Goal: Transaction & Acquisition: Purchase product/service

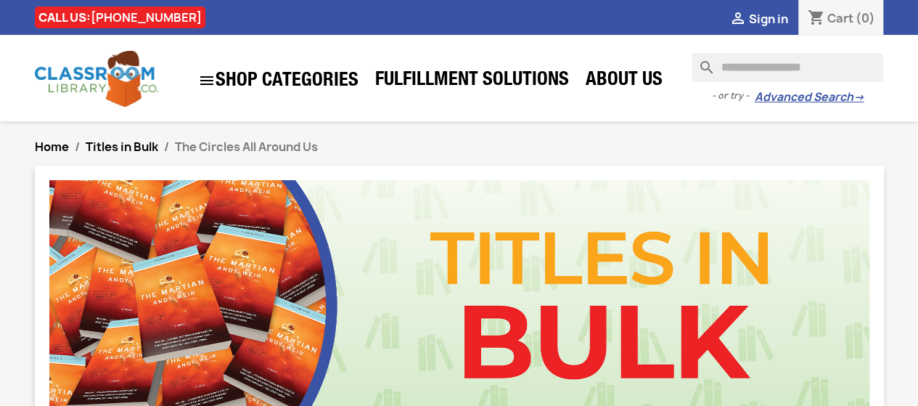
drag, startPoint x: 748, startPoint y: 86, endPoint x: 739, endPoint y: 76, distance: 13.4
click at [747, 86] on div "- or try - Advanced Search →" at bounding box center [788, 93] width 192 height 23
click at [737, 72] on input "Search" at bounding box center [788, 67] width 192 height 29
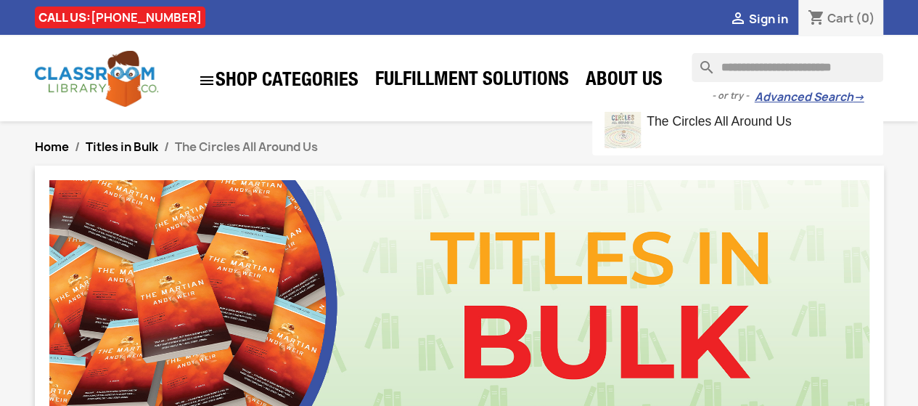
type input "**********"
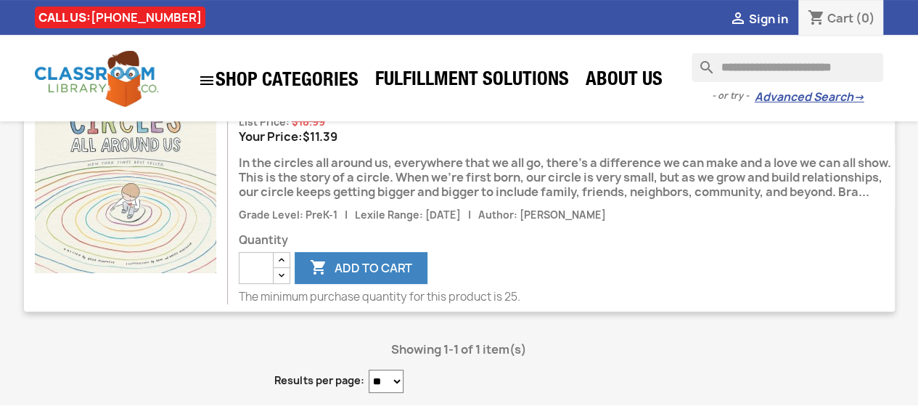
scroll to position [147, 0]
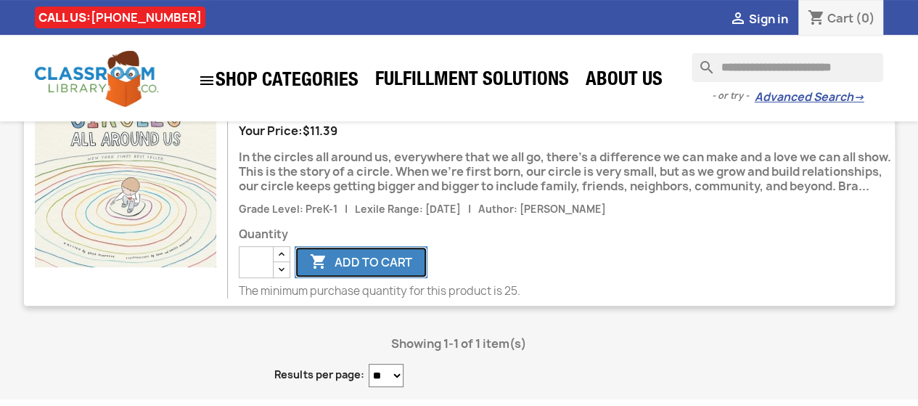
click at [357, 278] on button " Add to cart" at bounding box center [361, 262] width 133 height 32
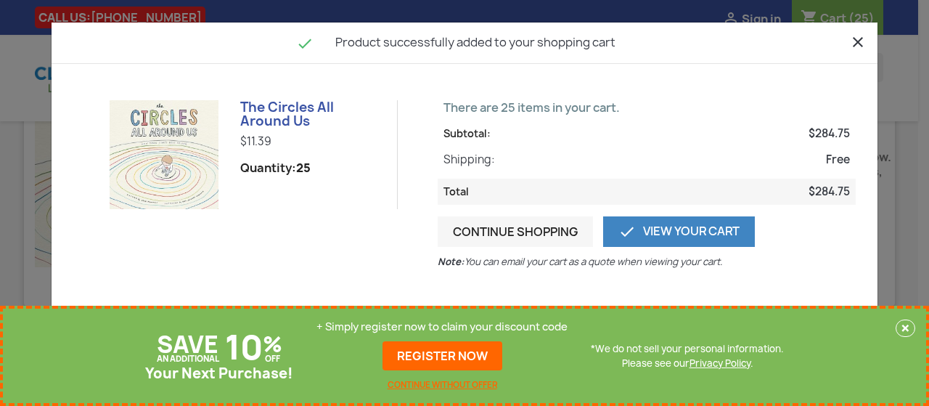
click at [905, 325] on button "×" at bounding box center [906, 327] width 20 height 17
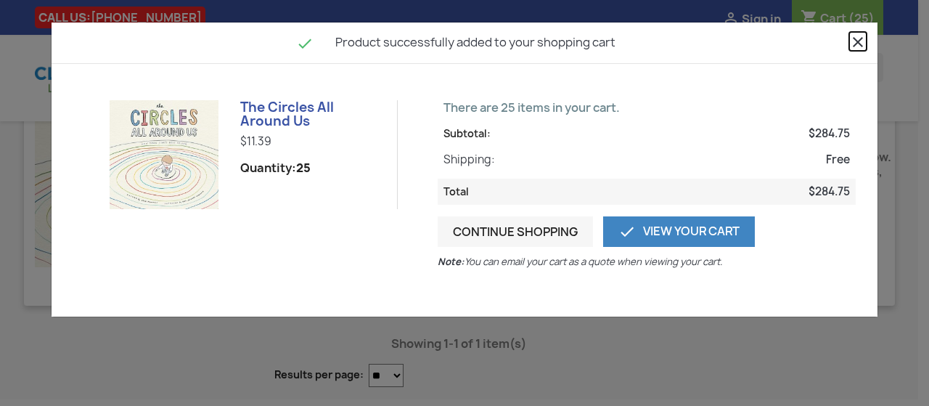
click at [855, 42] on icon "close" at bounding box center [857, 41] width 17 height 17
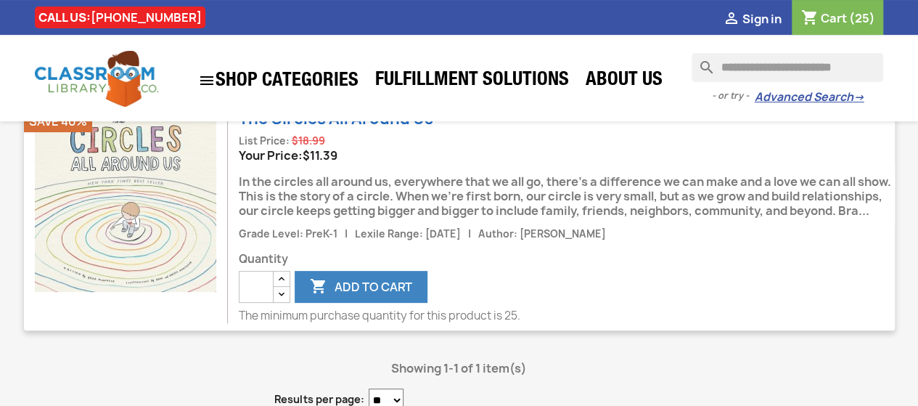
scroll to position [118, 0]
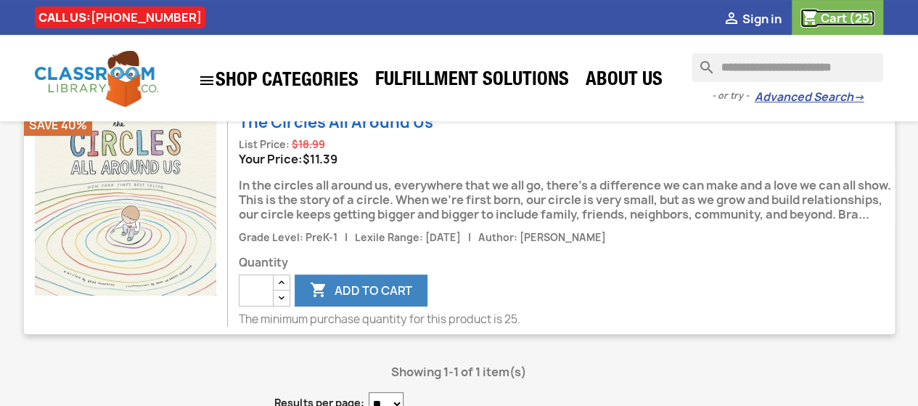
click at [832, 21] on span "Cart" at bounding box center [833, 18] width 26 height 16
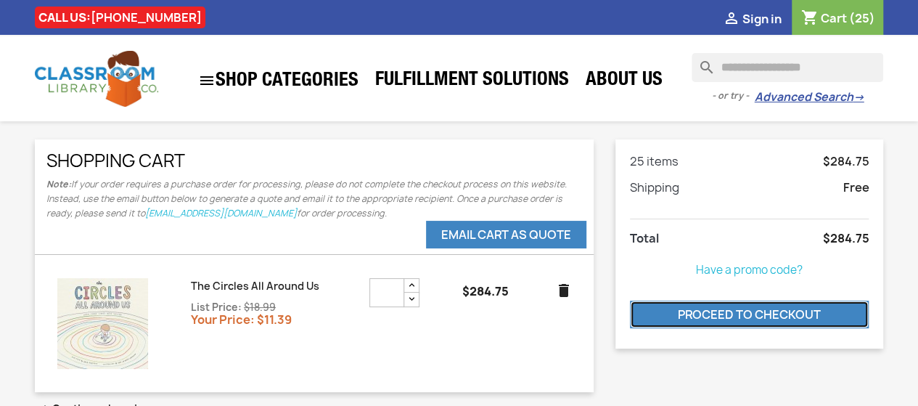
click at [745, 309] on link "Proceed to checkout" at bounding box center [750, 314] width 240 height 28
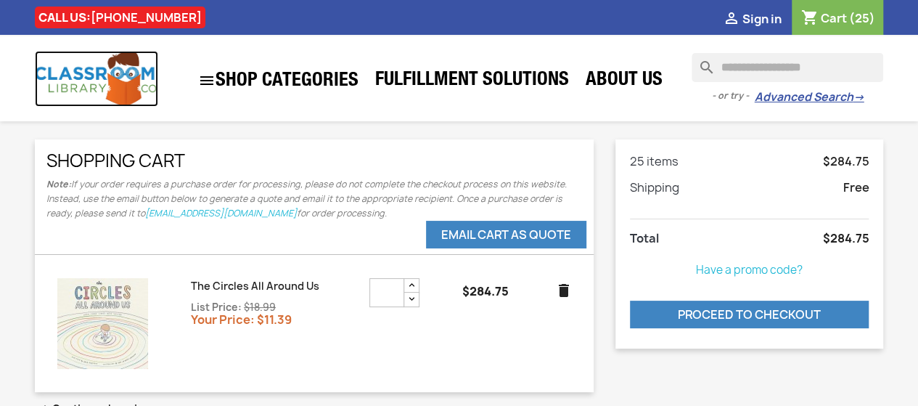
click at [54, 76] on img at bounding box center [96, 79] width 123 height 56
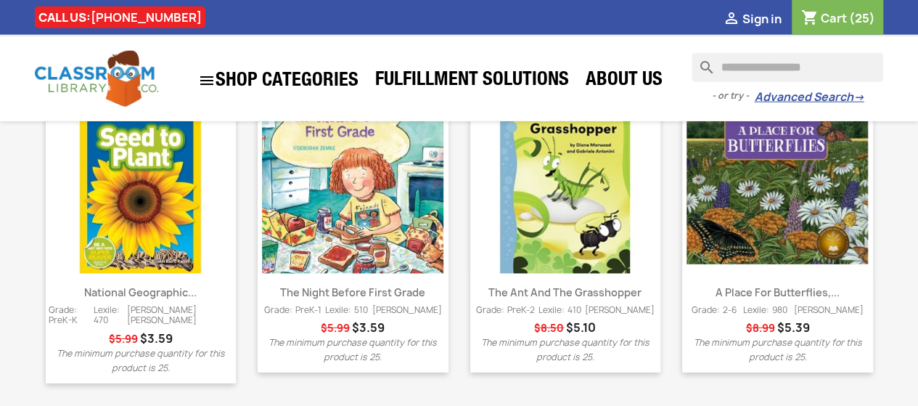
scroll to position [2088, 0]
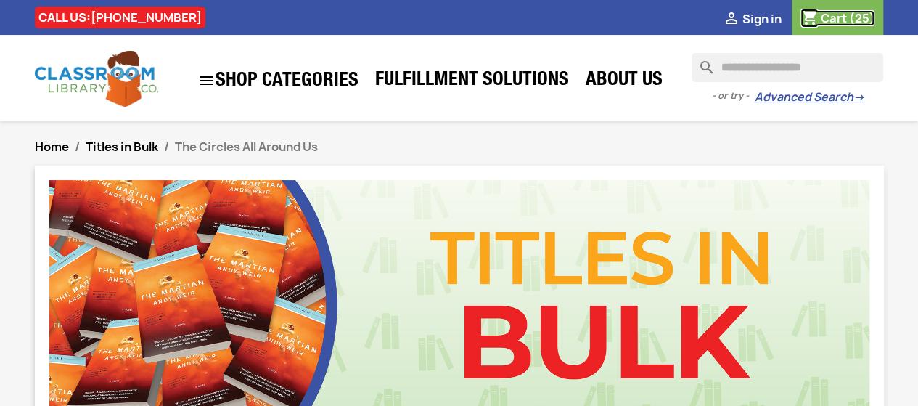
click at [856, 21] on span "(25)" at bounding box center [861, 18] width 26 height 16
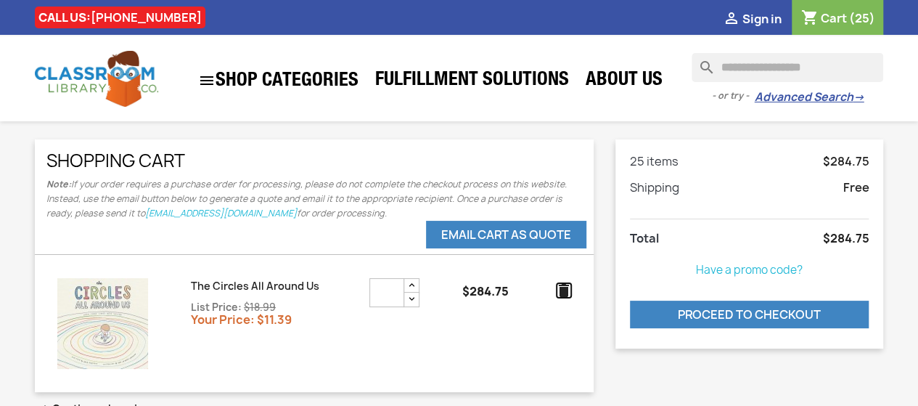
click at [565, 290] on icon "delete" at bounding box center [563, 290] width 17 height 17
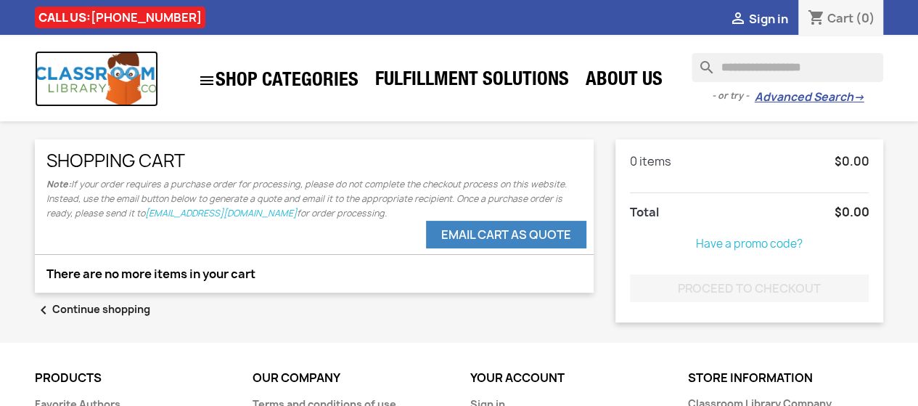
click at [55, 84] on img at bounding box center [96, 79] width 123 height 56
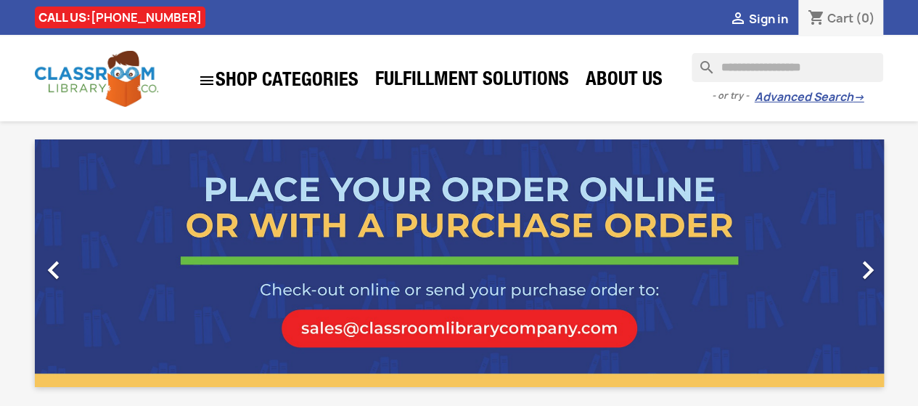
click at [738, 68] on input "Search" at bounding box center [788, 67] width 192 height 29
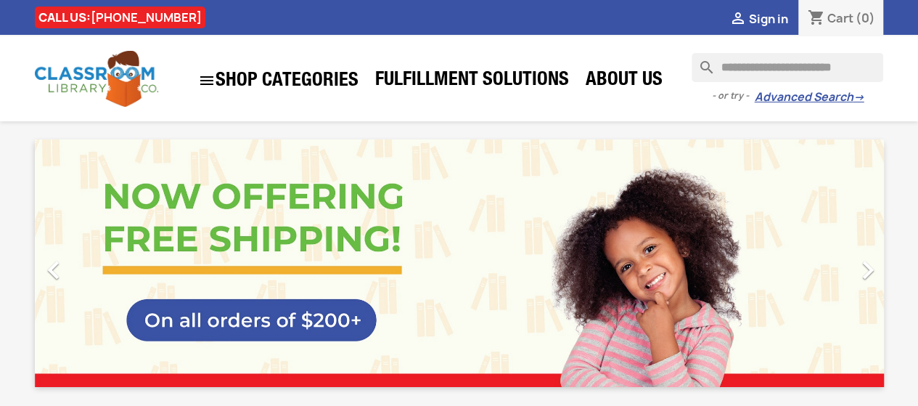
type input "**********"
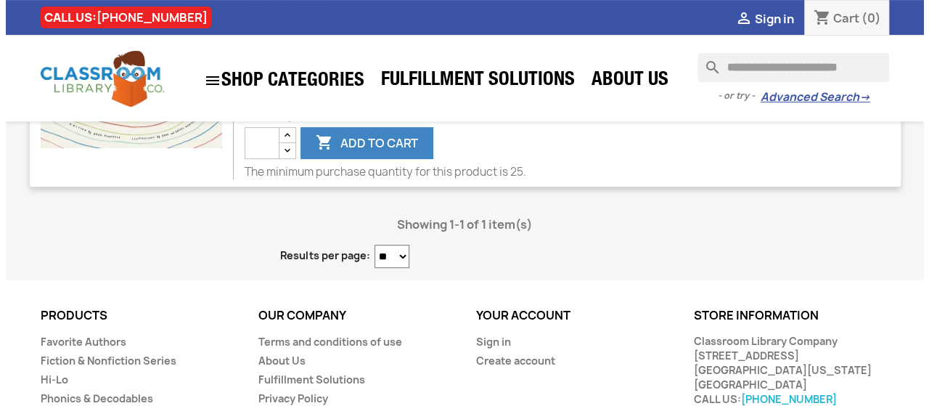
scroll to position [248, 0]
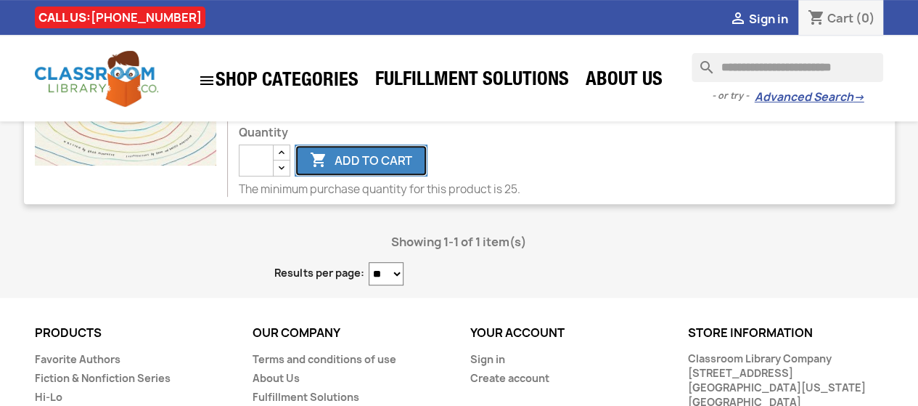
click at [398, 170] on button " Add to cart" at bounding box center [361, 160] width 133 height 32
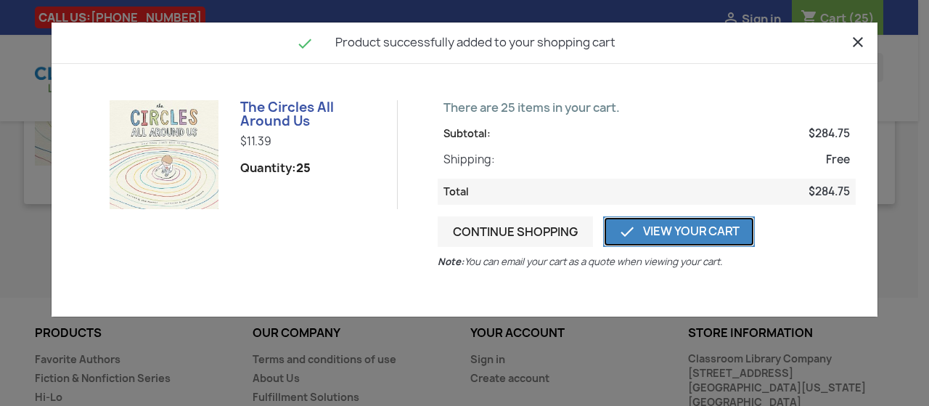
click at [636, 229] on link " View Your Cart" at bounding box center [679, 231] width 152 height 30
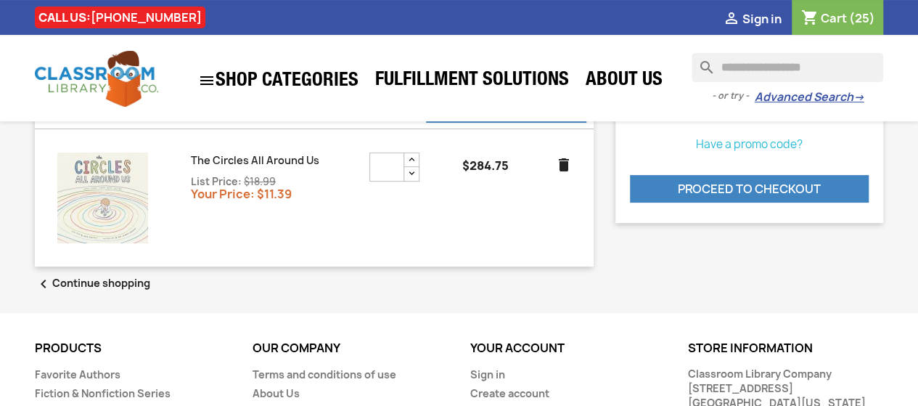
scroll to position [292, 0]
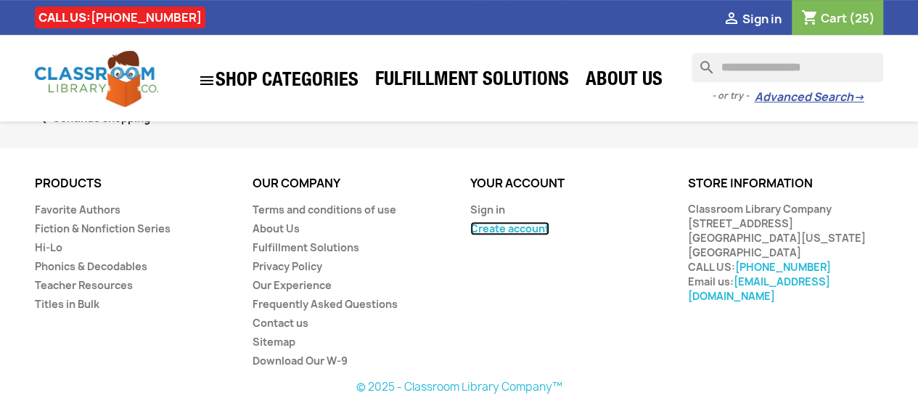
click at [528, 224] on link "Create account" at bounding box center [509, 228] width 79 height 14
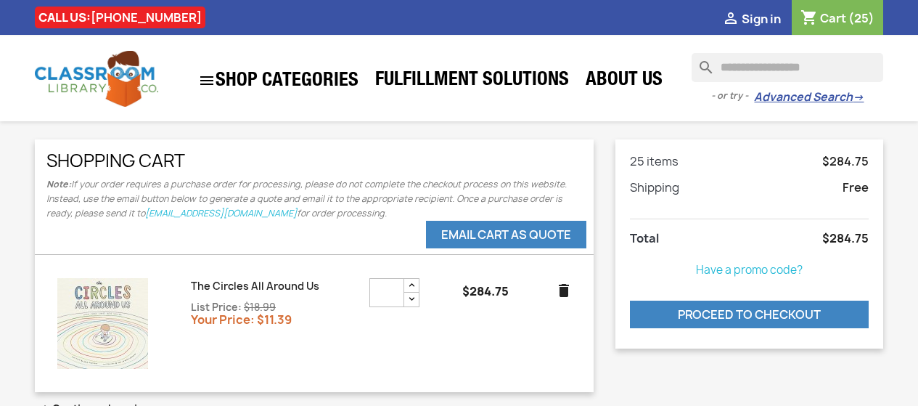
scroll to position [292, 0]
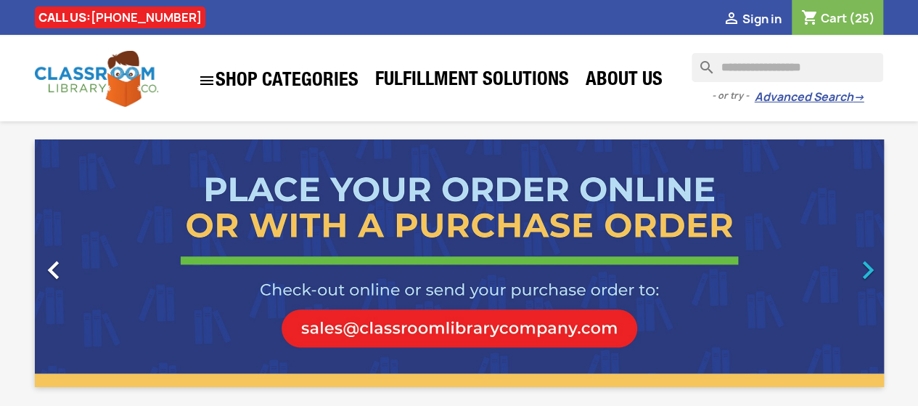
click at [865, 269] on icon "" at bounding box center [868, 270] width 36 height 36
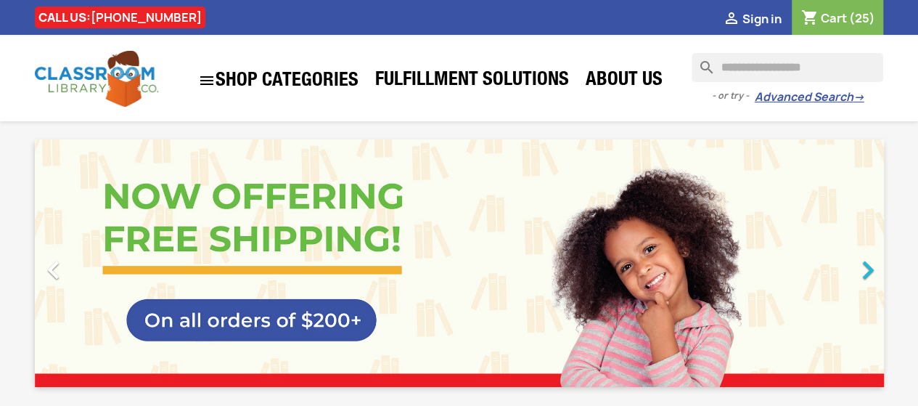
click at [865, 269] on icon "" at bounding box center [868, 270] width 36 height 36
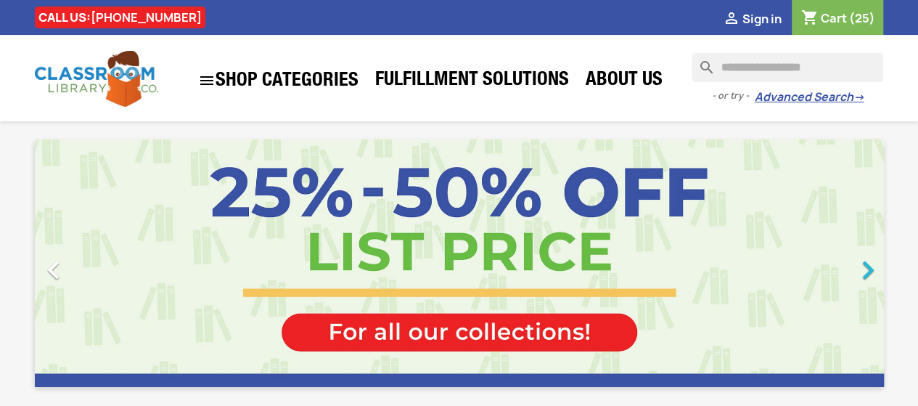
click at [865, 269] on icon "" at bounding box center [868, 270] width 36 height 36
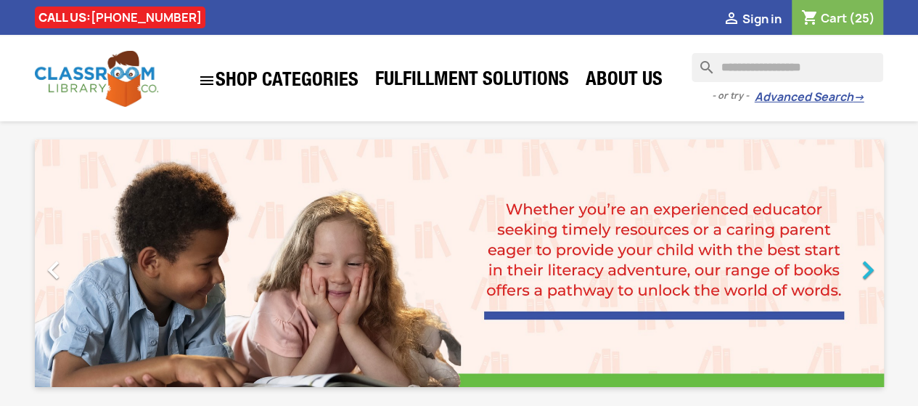
click at [865, 269] on icon "" at bounding box center [868, 270] width 36 height 36
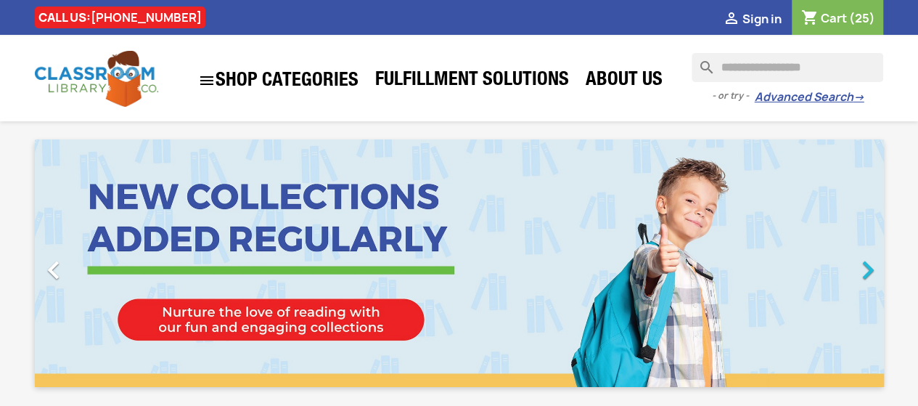
click at [865, 269] on icon "" at bounding box center [868, 270] width 36 height 36
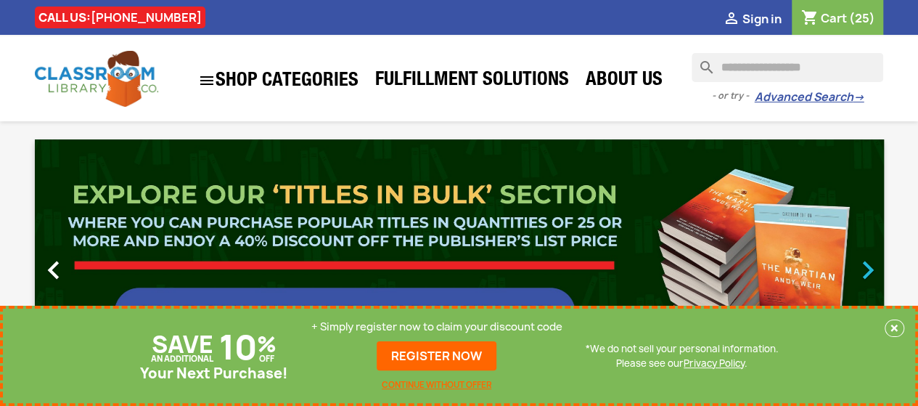
click at [865, 269] on icon "" at bounding box center [868, 270] width 36 height 36
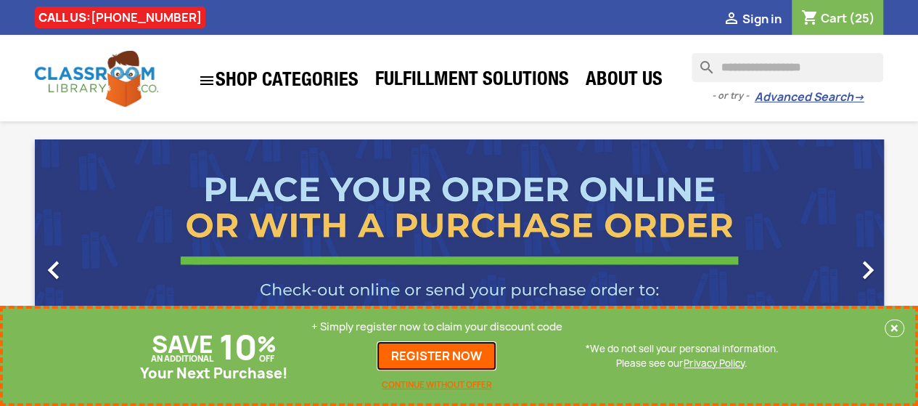
click at [465, 348] on link "REGISTER NOW" at bounding box center [437, 355] width 120 height 29
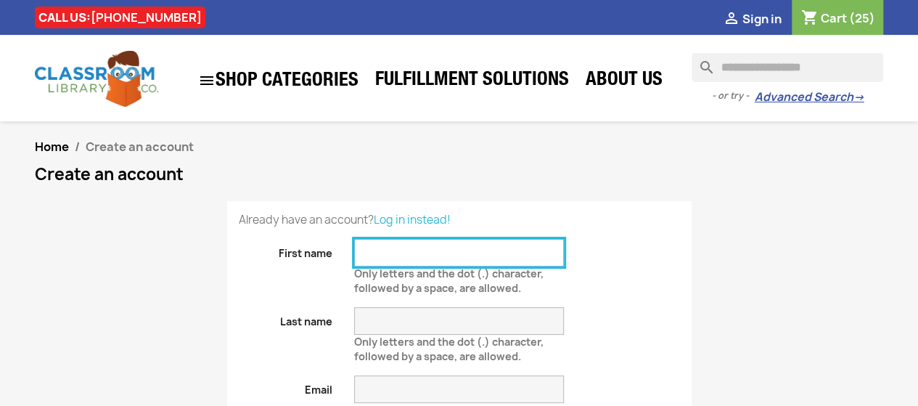
click at [462, 259] on input "First name" at bounding box center [459, 253] width 210 height 28
type input "********"
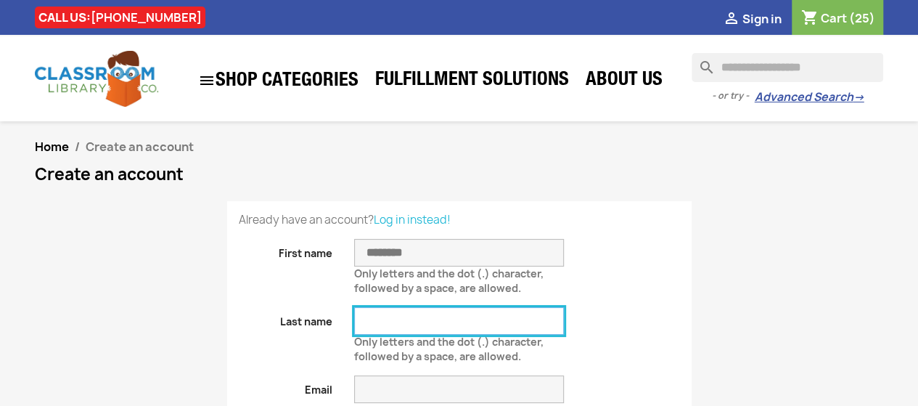
type input "*****"
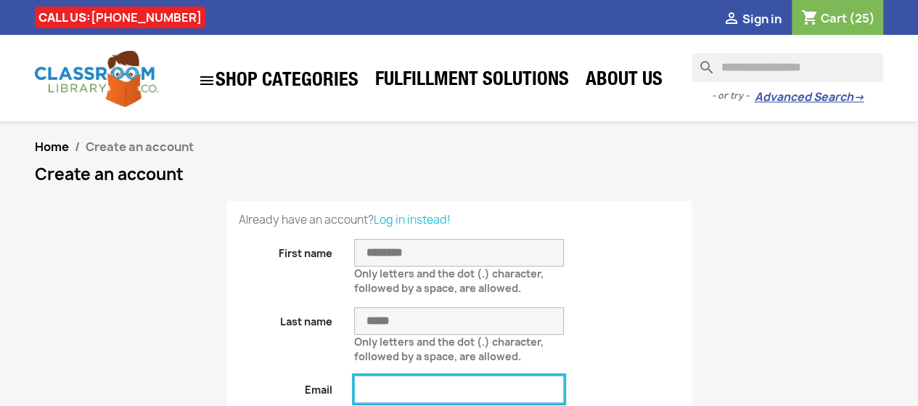
type input "**********"
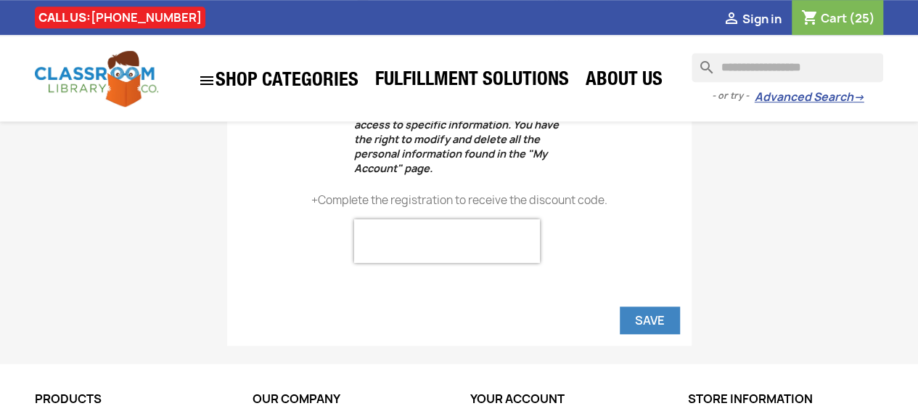
scroll to position [536, 0]
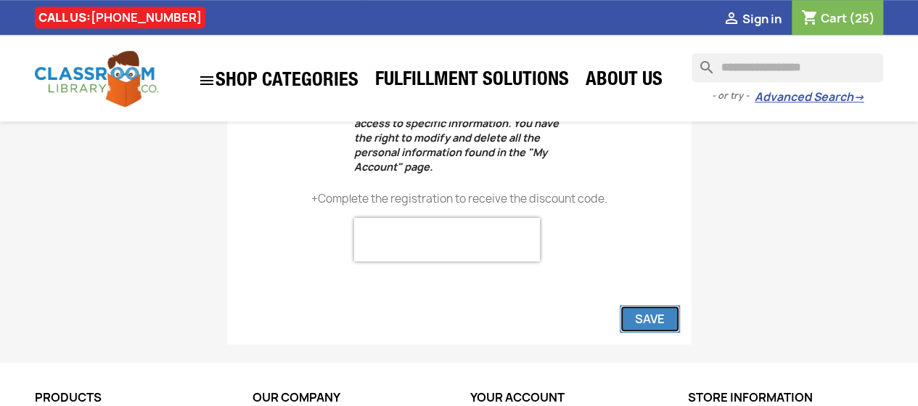
click at [648, 316] on button "Save" at bounding box center [650, 319] width 60 height 28
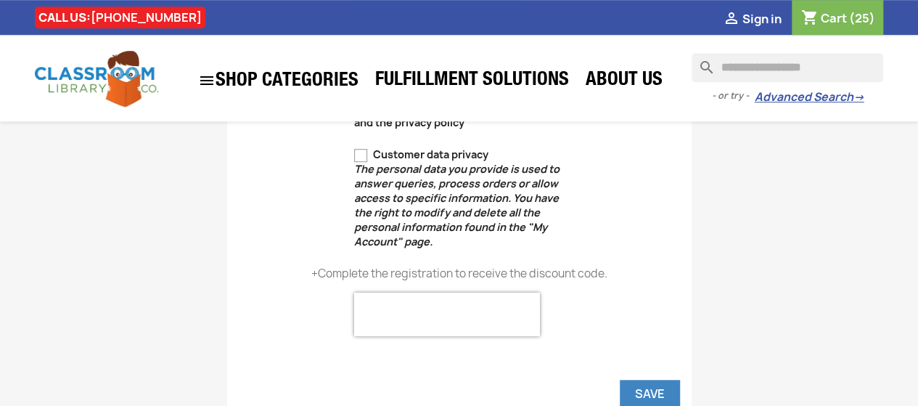
scroll to position [502, 0]
click at [646, 385] on button "Save" at bounding box center [650, 393] width 60 height 28
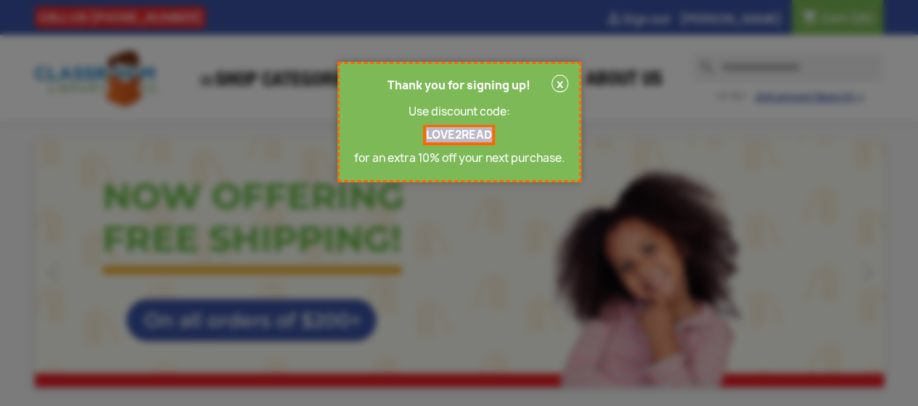
drag, startPoint x: 425, startPoint y: 132, endPoint x: 491, endPoint y: 134, distance: 66.1
click at [491, 134] on p "LOVE2READ" at bounding box center [459, 135] width 72 height 20
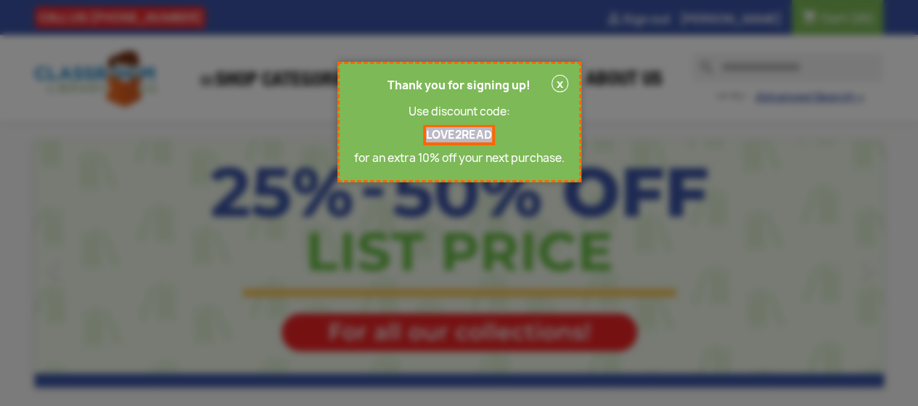
copy p "LOVE2READ"
click at [491, 134] on p "LOVE2READ" at bounding box center [459, 135] width 72 height 20
click at [560, 81] on button "x" at bounding box center [560, 83] width 17 height 17
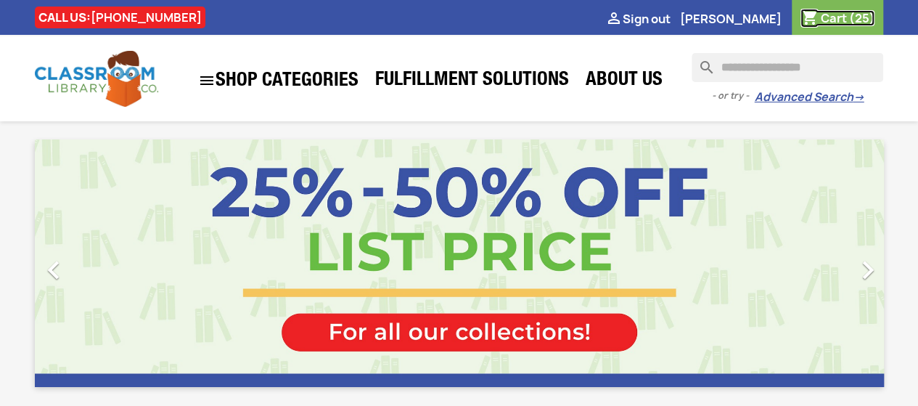
click at [822, 21] on span "Cart" at bounding box center [833, 18] width 26 height 16
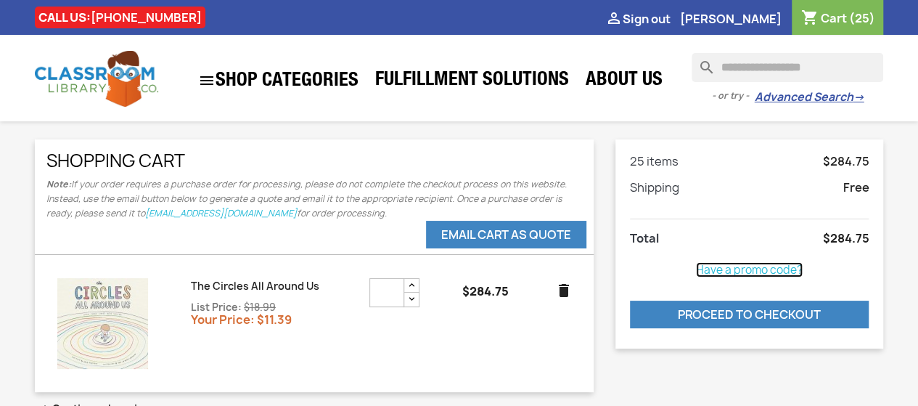
click at [727, 267] on link "Have a promo code?" at bounding box center [749, 269] width 107 height 15
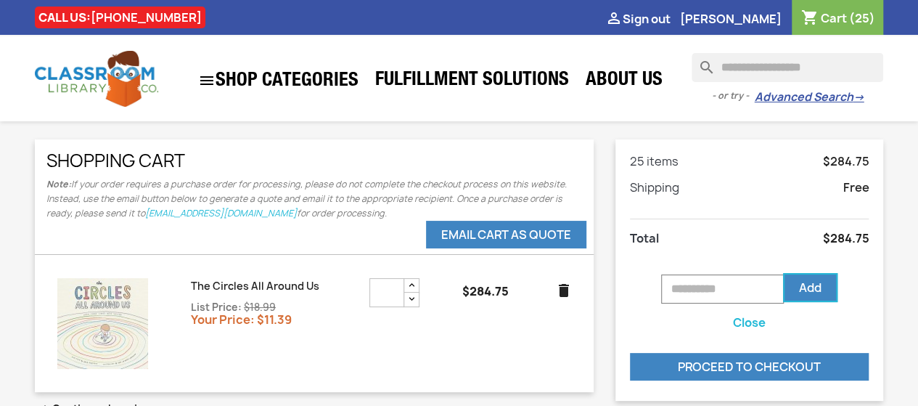
click at [713, 283] on input "text" at bounding box center [722, 288] width 123 height 29
paste input "*********"
type input "*********"
click at [810, 291] on span "Add" at bounding box center [810, 287] width 22 height 16
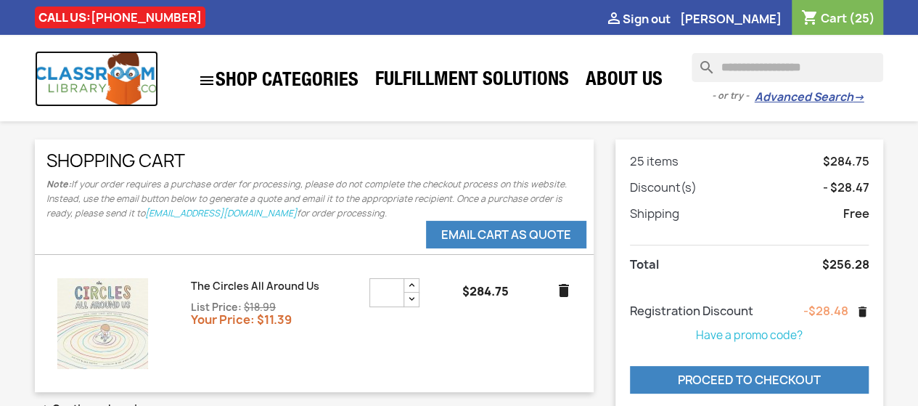
click at [120, 83] on img at bounding box center [96, 79] width 123 height 56
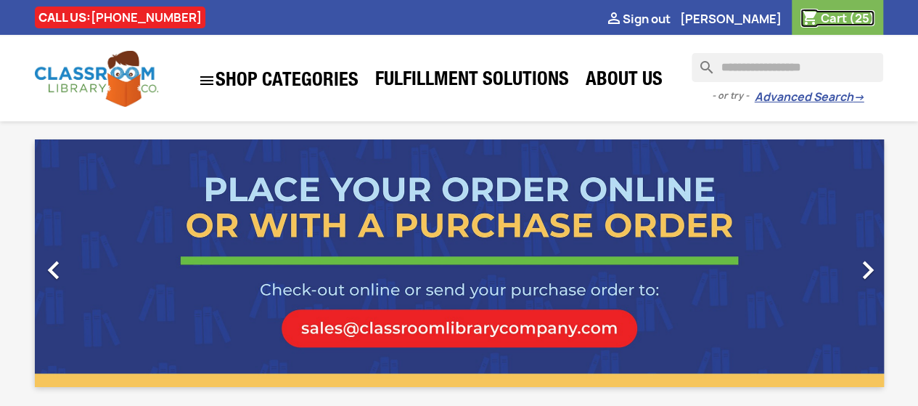
click at [850, 22] on span "(25)" at bounding box center [861, 18] width 26 height 16
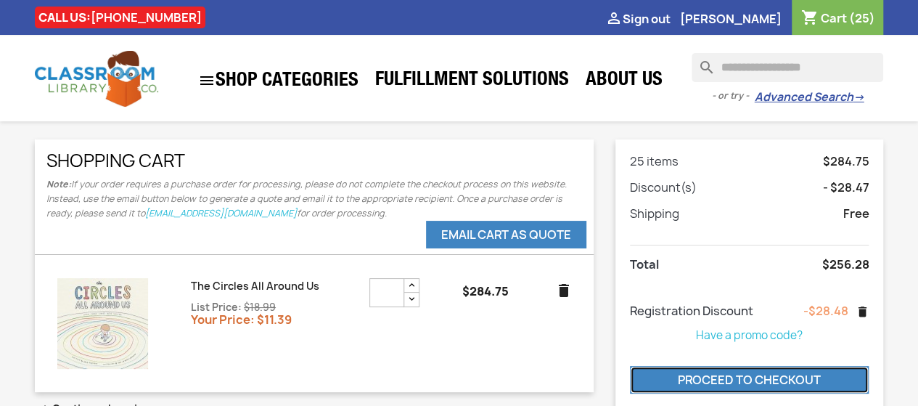
click at [708, 376] on link "Proceed to checkout" at bounding box center [750, 380] width 240 height 28
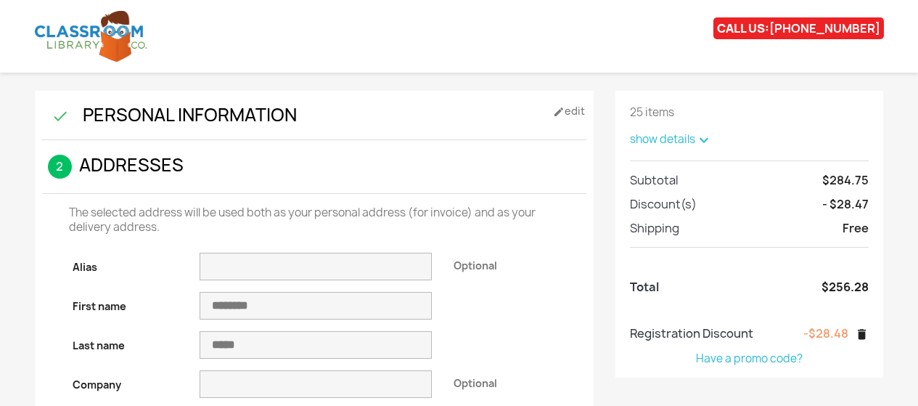
select select "**"
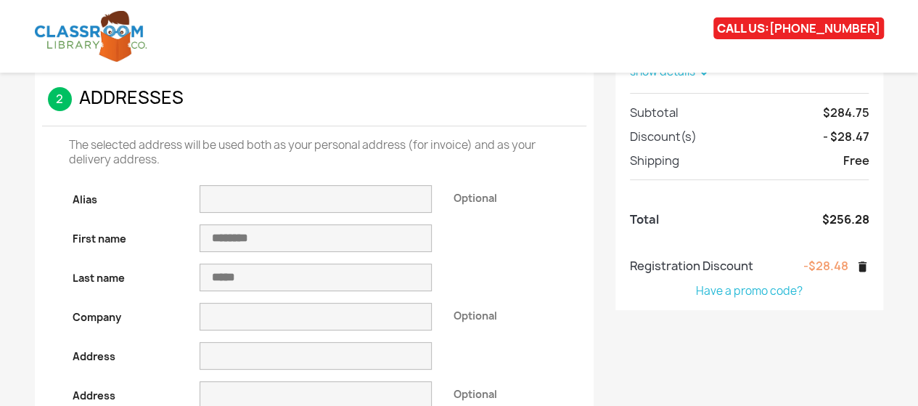
scroll to position [1, 0]
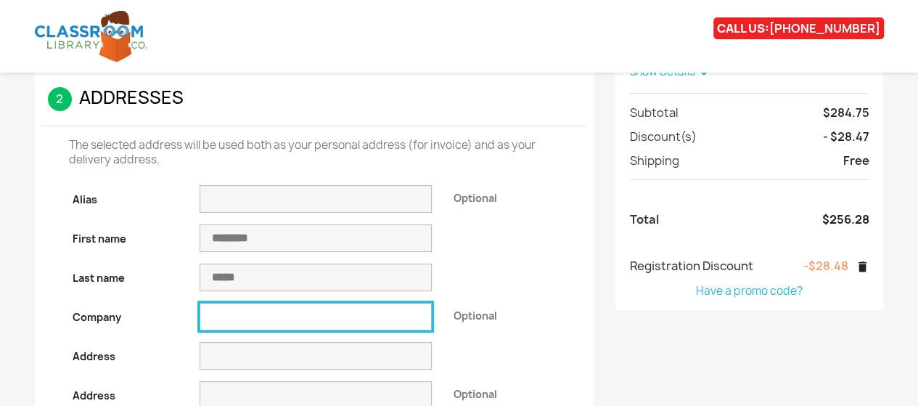
click at [229, 316] on input "Company" at bounding box center [316, 317] width 233 height 28
drag, startPoint x: 229, startPoint y: 316, endPoint x: 332, endPoint y: 237, distance: 129.9
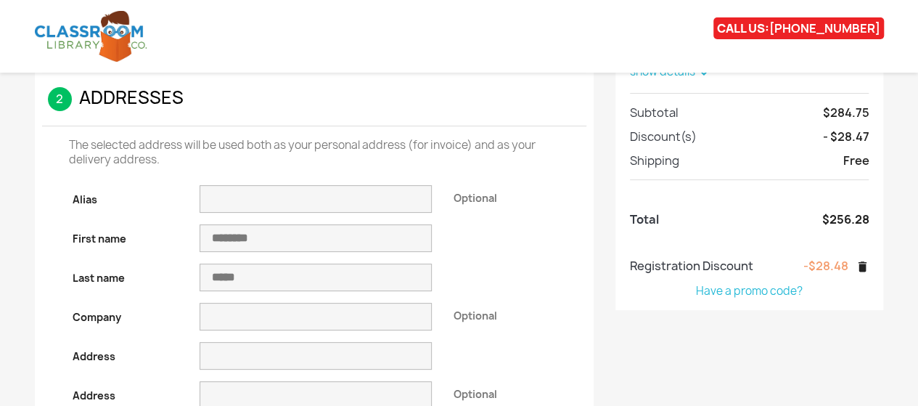
click at [137, 343] on label "Address" at bounding box center [125, 353] width 127 height 22
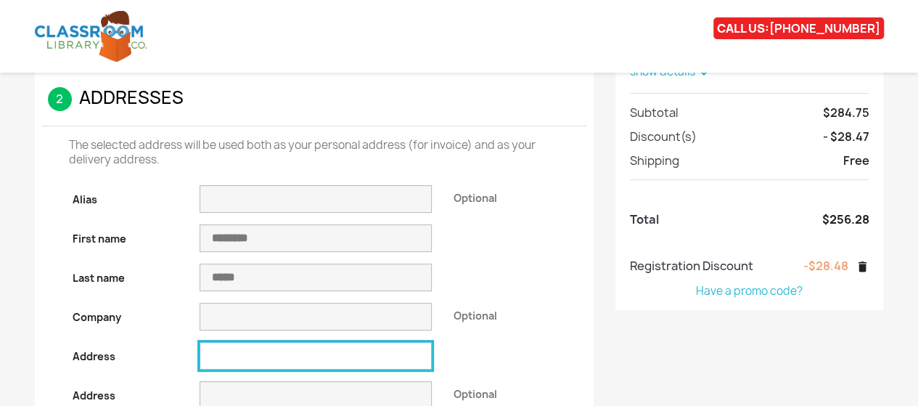
click at [200, 343] on input "Address" at bounding box center [316, 356] width 233 height 28
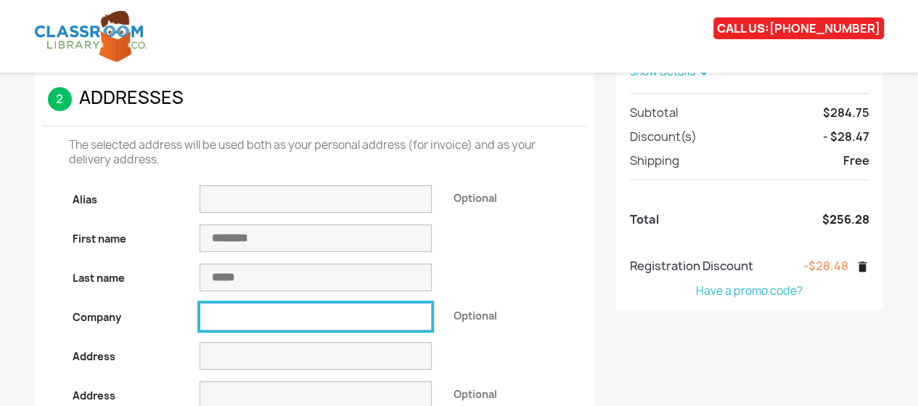
click at [292, 308] on input "Company" at bounding box center [316, 317] width 233 height 28
type input "**********"
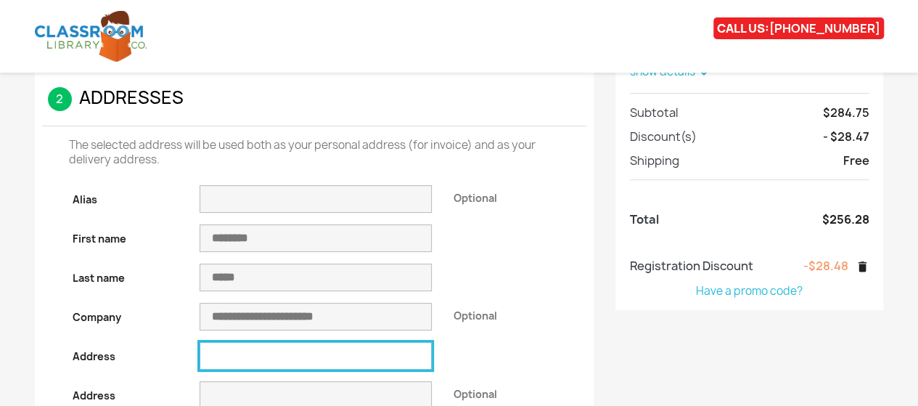
type input "**********"
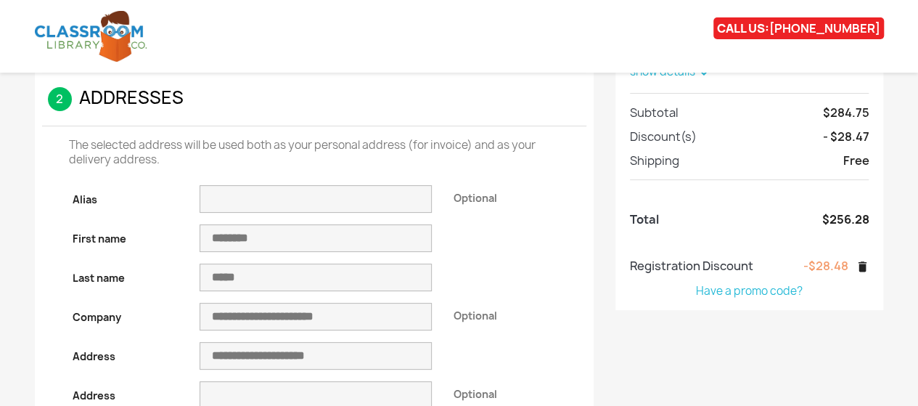
type input "**********"
select select "**"
type input "*****"
type input "**********"
click at [547, 265] on div at bounding box center [506, 266] width 127 height 6
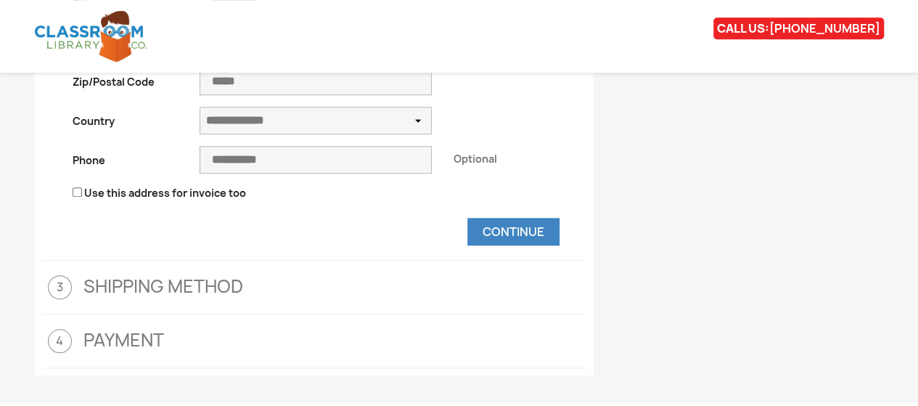
scroll to position [514, 0]
click at [523, 232] on button "Continue" at bounding box center [513, 231] width 92 height 28
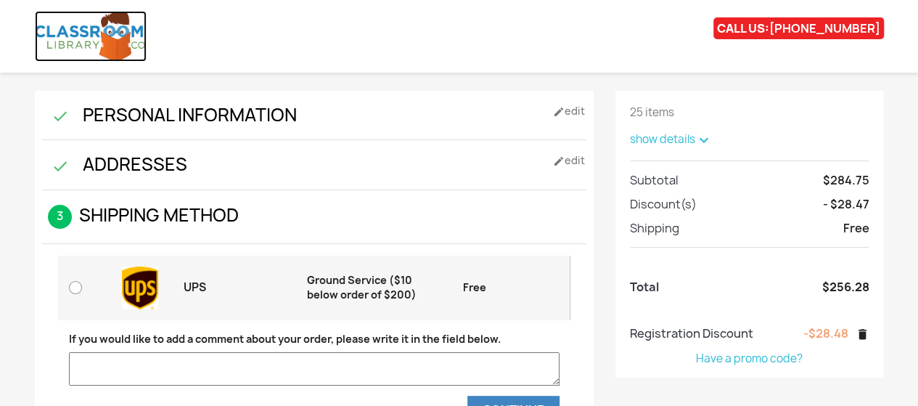
click at [118, 41] on img at bounding box center [91, 36] width 112 height 51
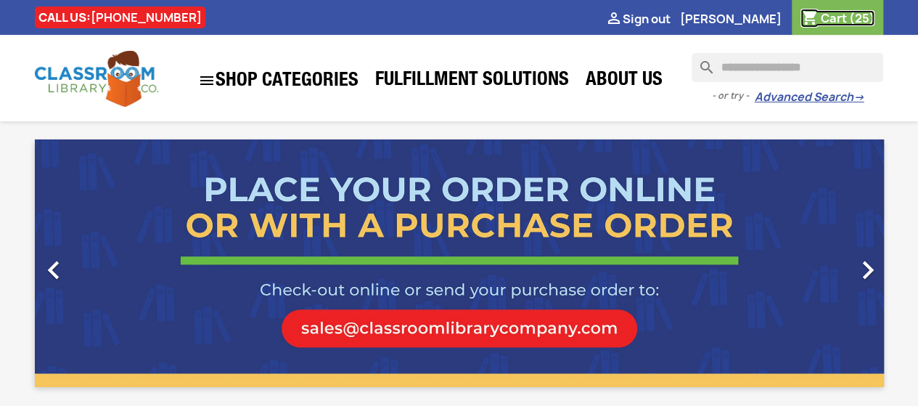
click at [833, 22] on span "Cart" at bounding box center [833, 18] width 26 height 16
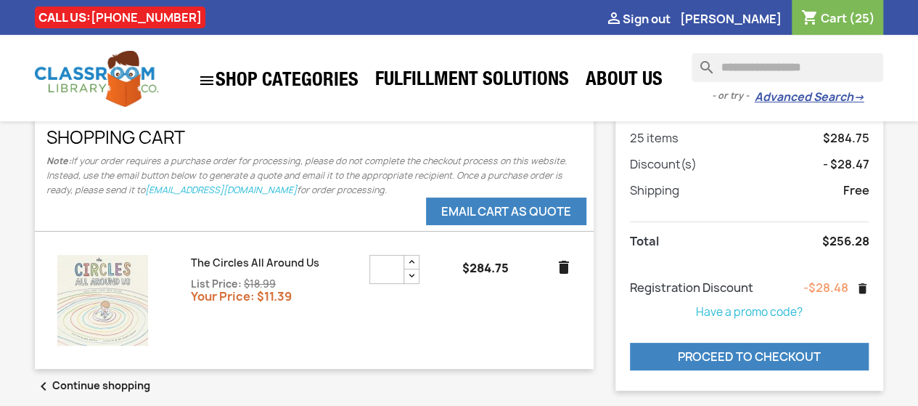
scroll to position [39, 0]
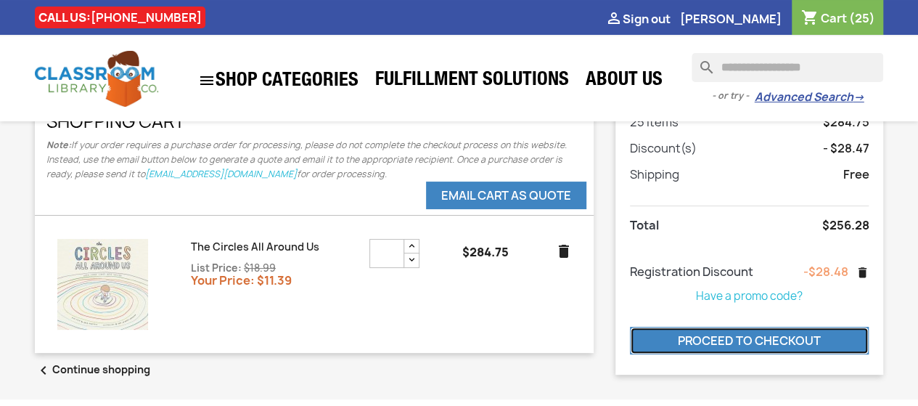
click at [713, 333] on link "Proceed to checkout" at bounding box center [750, 341] width 240 height 28
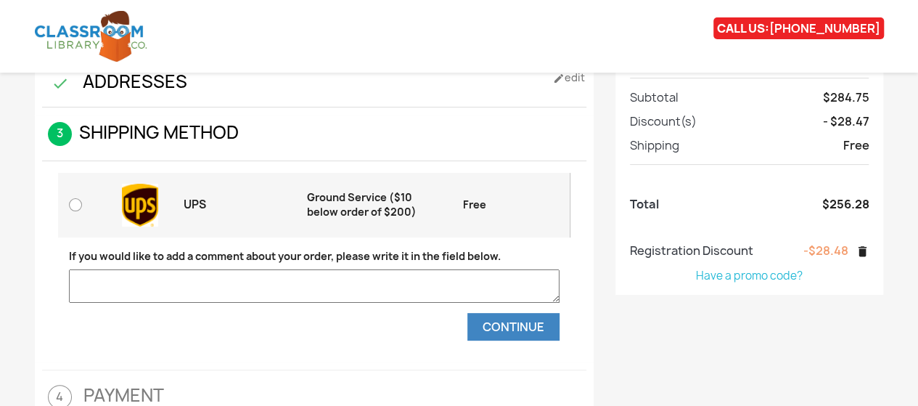
scroll to position [73, 0]
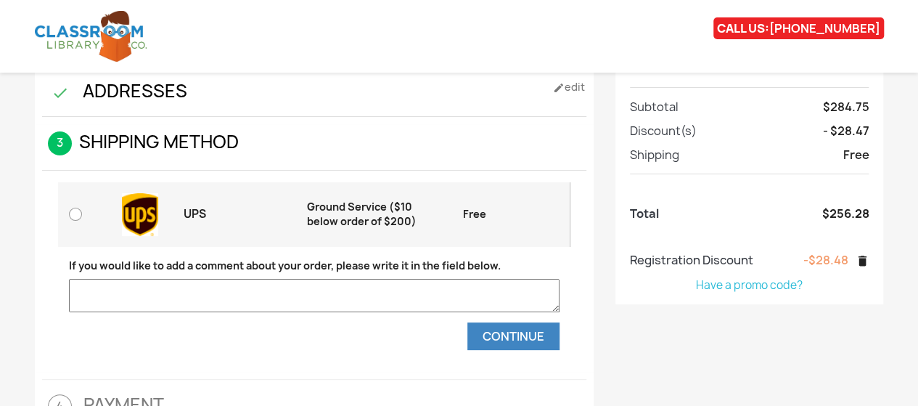
click at [686, 129] on span "Discount(s)" at bounding box center [663, 131] width 67 height 16
click at [721, 284] on link "Have a promo code?" at bounding box center [749, 284] width 107 height 15
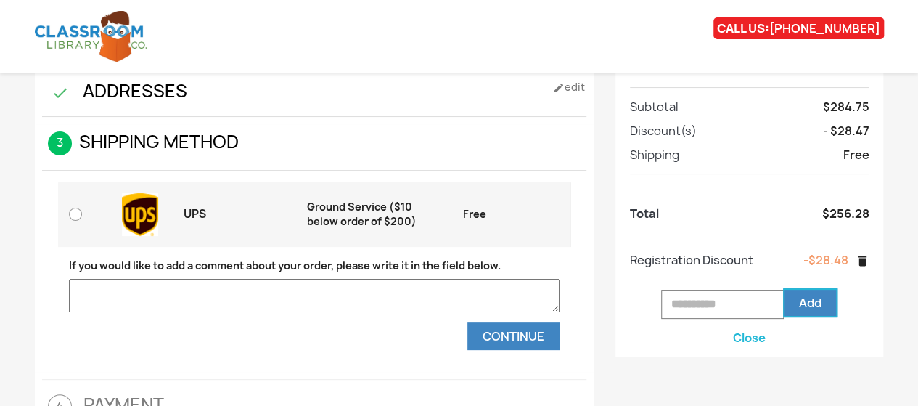
click at [705, 300] on input "text" at bounding box center [722, 304] width 123 height 29
type input "*********"
click at [816, 306] on span "Add" at bounding box center [810, 303] width 22 height 16
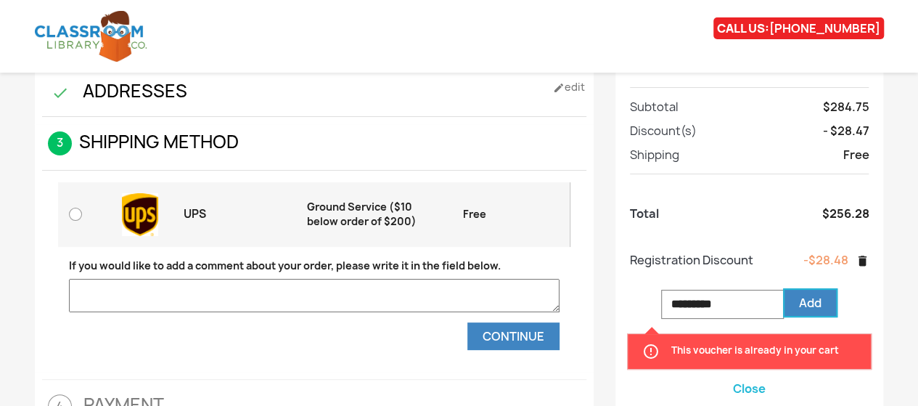
click at [762, 300] on input "*********" at bounding box center [722, 304] width 123 height 29
drag, startPoint x: 760, startPoint y: 300, endPoint x: 470, endPoint y: 274, distance: 291.5
click at [470, 274] on div " 1 Personal Information mode_edit Edit Connected as [PERSON_NAME] . Not you? L…" at bounding box center [459, 233] width 871 height 432
